Goal: Task Accomplishment & Management: Use online tool/utility

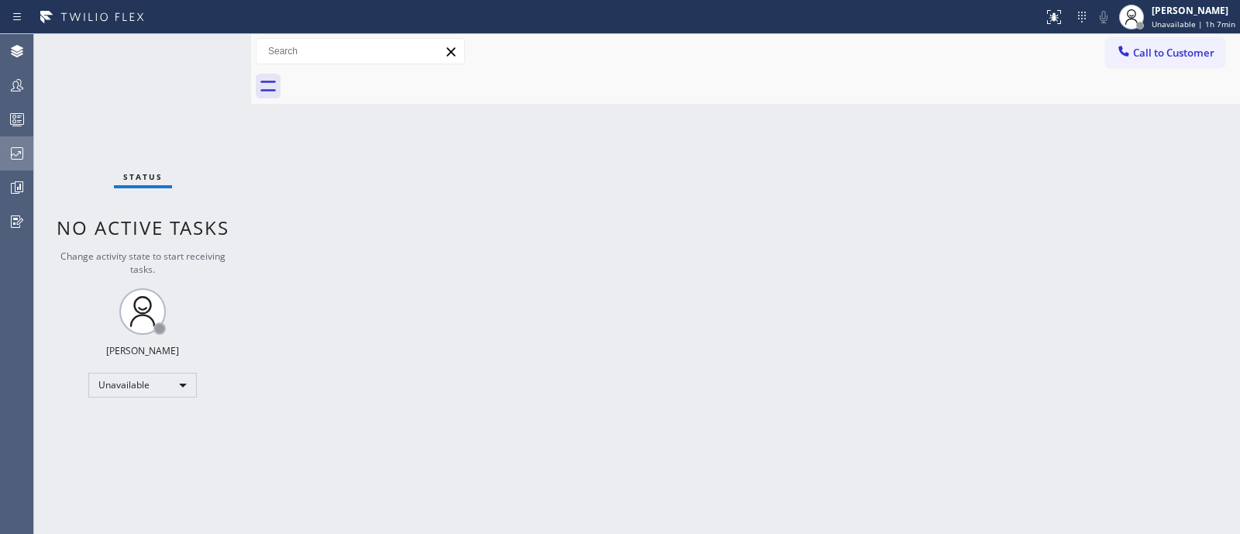
click at [14, 138] on div at bounding box center [17, 153] width 34 height 31
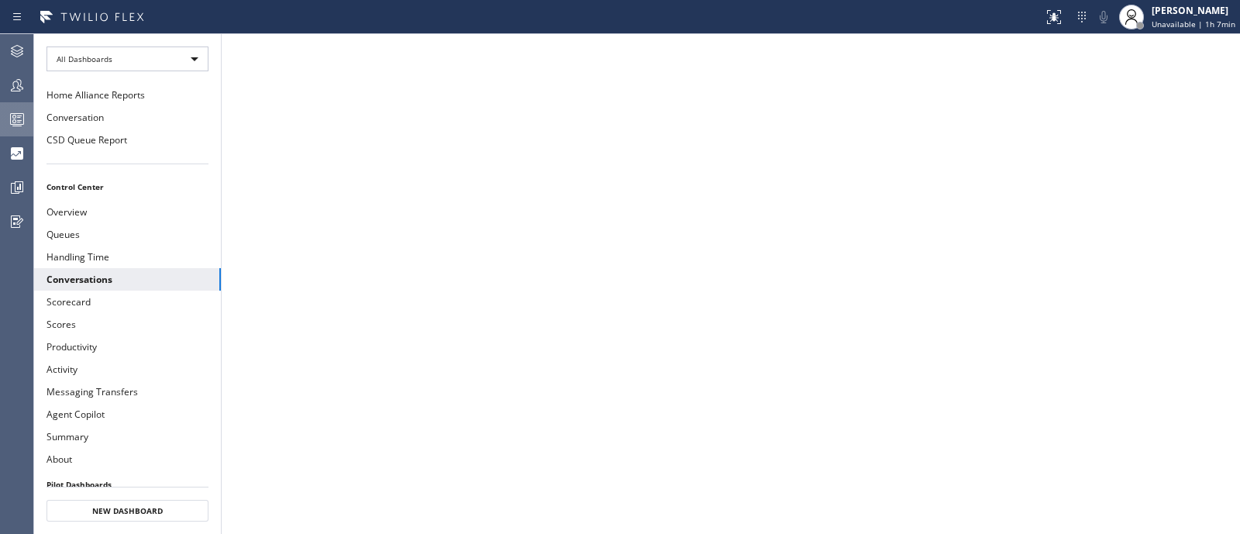
click at [12, 119] on icon at bounding box center [17, 119] width 19 height 19
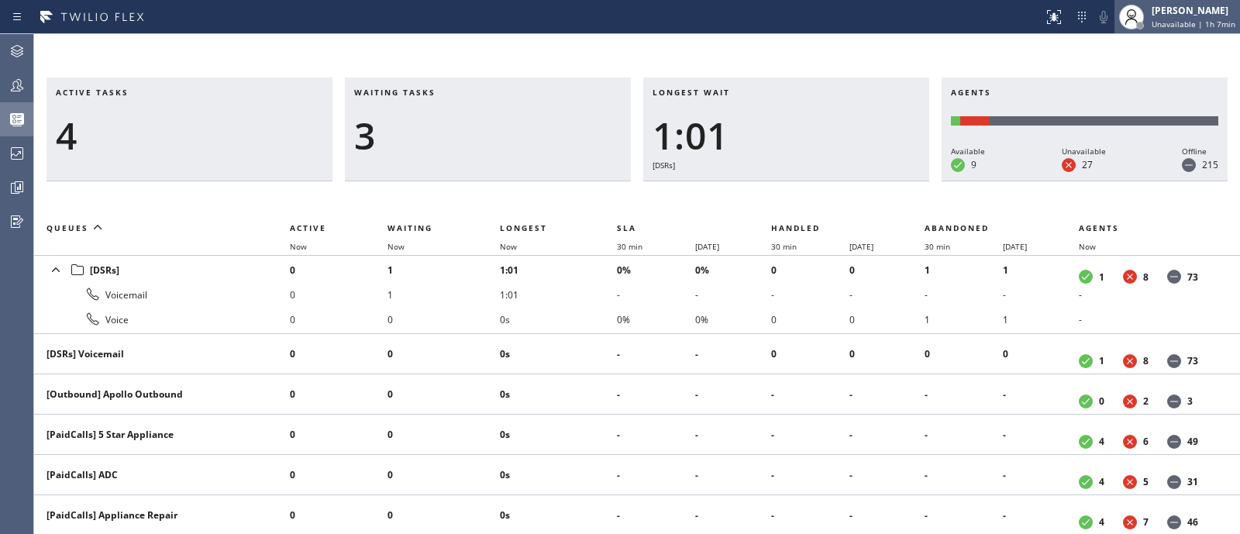
click at [1197, 27] on span "Unavailable | 1h 7min" at bounding box center [1193, 24] width 84 height 11
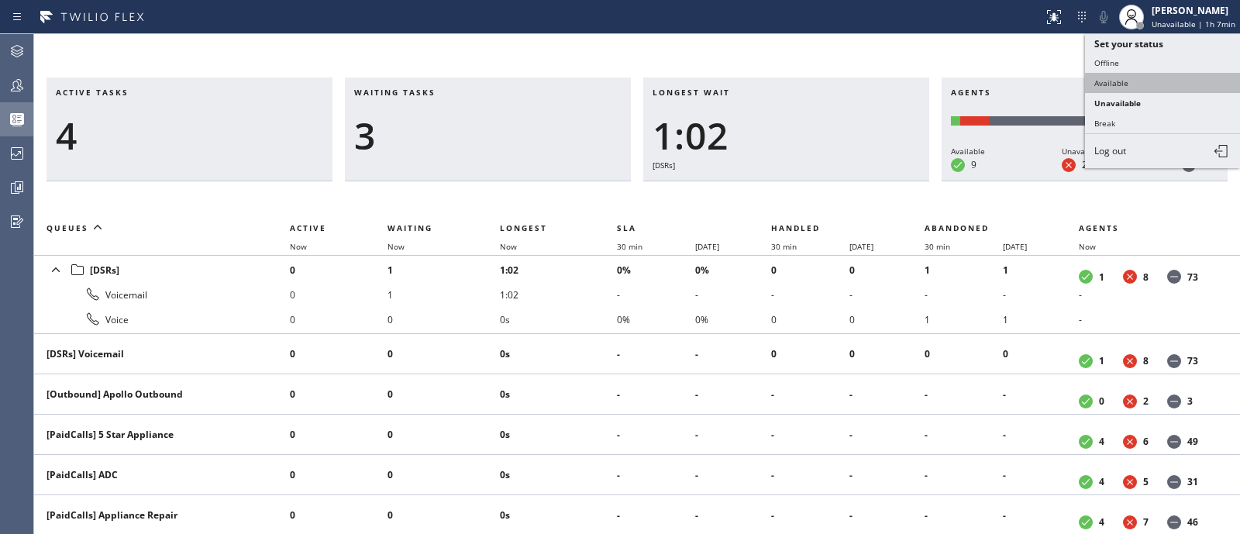
click at [1131, 79] on button "Available" at bounding box center [1162, 83] width 155 height 20
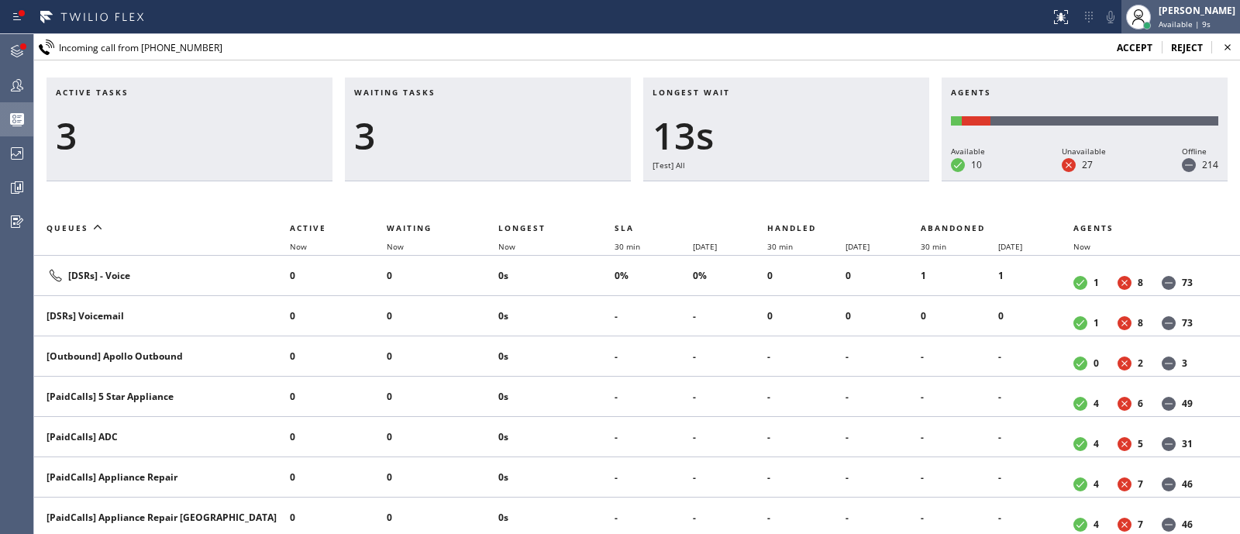
click at [1172, 19] on span "Available | 9s" at bounding box center [1184, 24] width 52 height 11
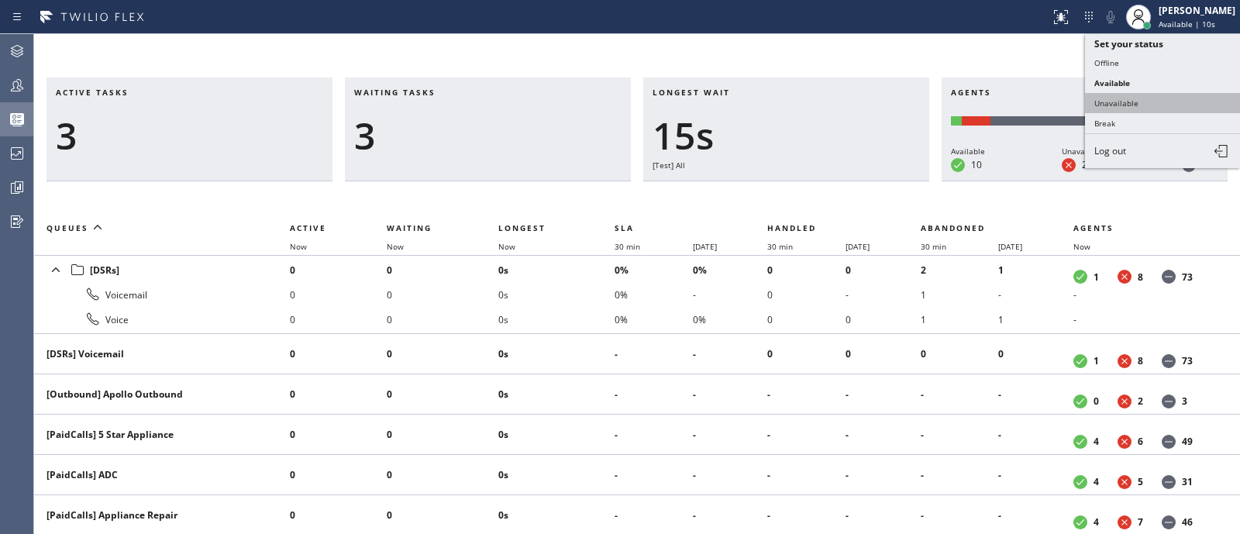
click at [1131, 95] on button "Unavailable" at bounding box center [1162, 103] width 155 height 20
